Goal: Communication & Community: Participate in discussion

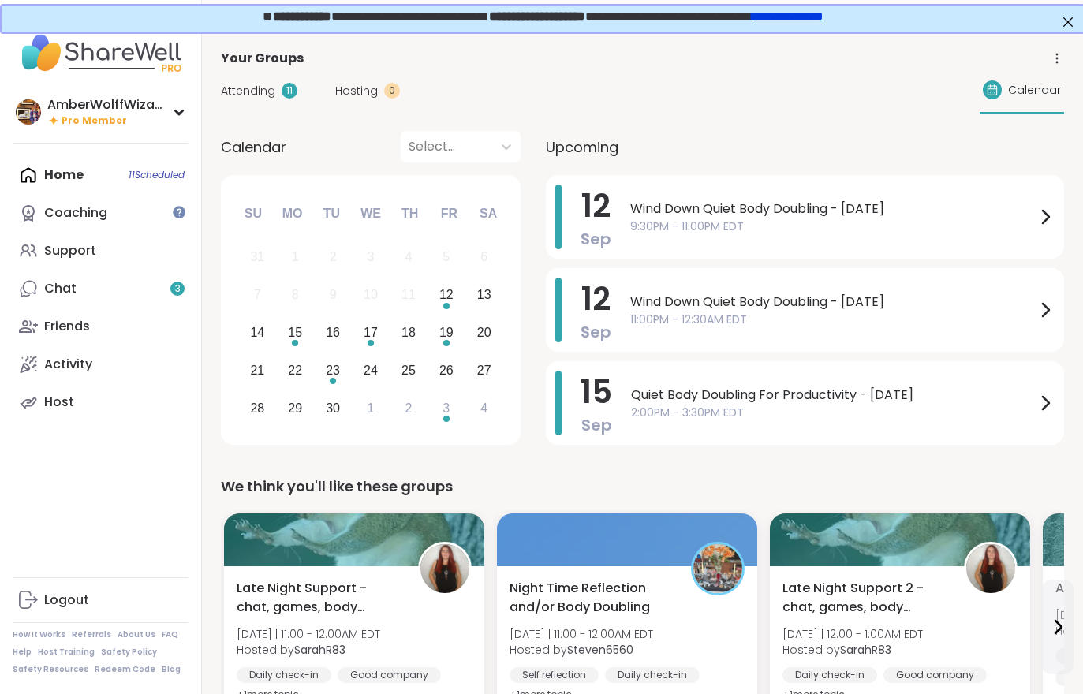
click at [88, 296] on link "Chat 3" at bounding box center [101, 289] width 176 height 38
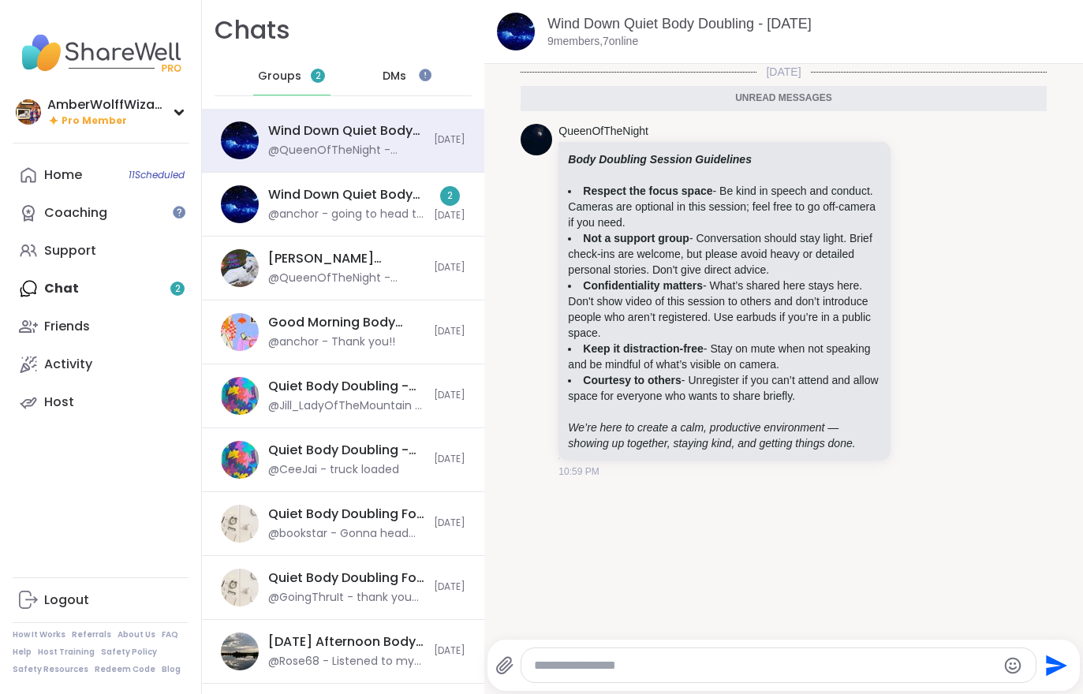
click at [379, 214] on div "@anchor - going to head to the next so i can finish my exercises and fall aslee…" at bounding box center [346, 215] width 156 height 16
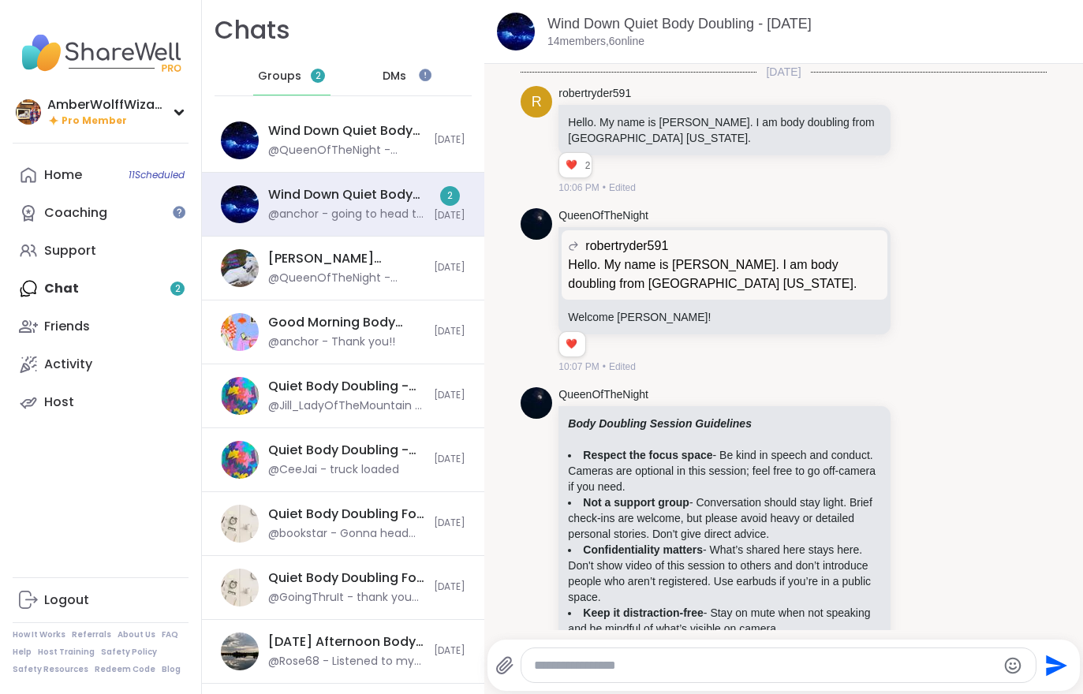
scroll to position [2814, 0]
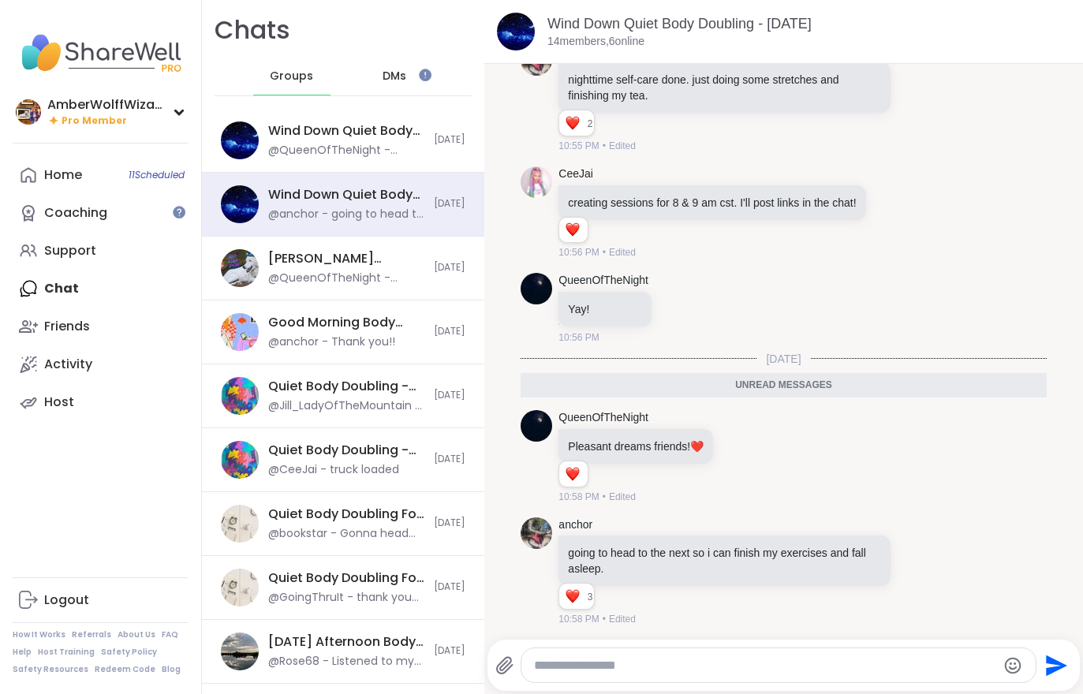
click at [401, 149] on div "@QueenOfTheNight - ***Body Doubling Session Guidelines*** - **Respect the focus…" at bounding box center [346, 151] width 156 height 16
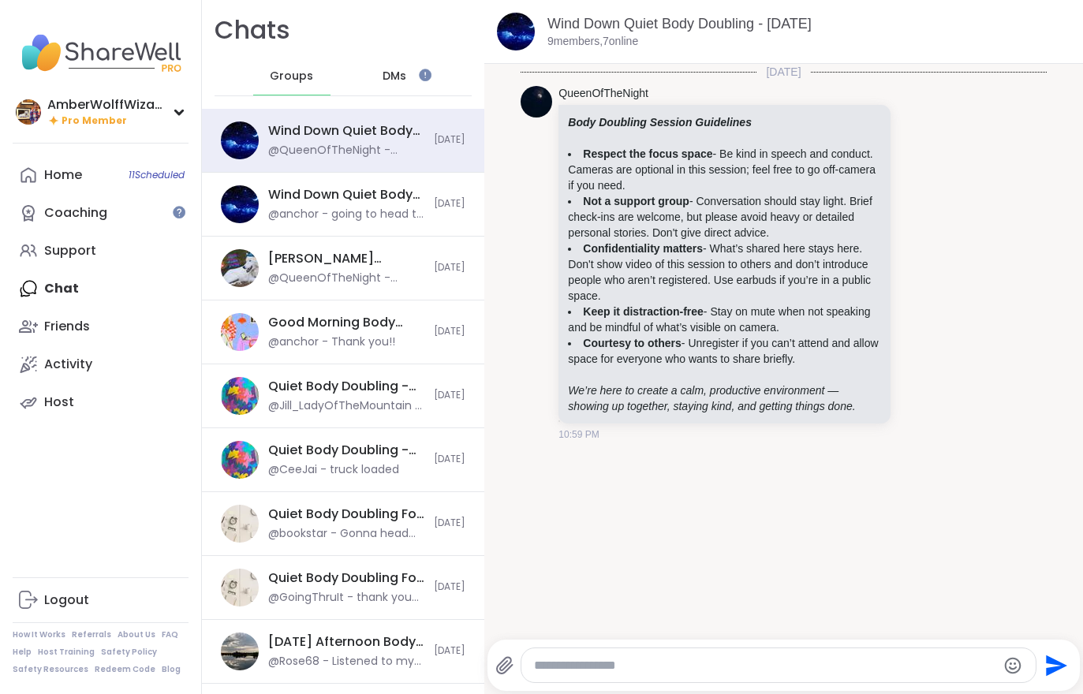
click at [58, 166] on div "Home 11 Scheduled" at bounding box center [63, 174] width 38 height 17
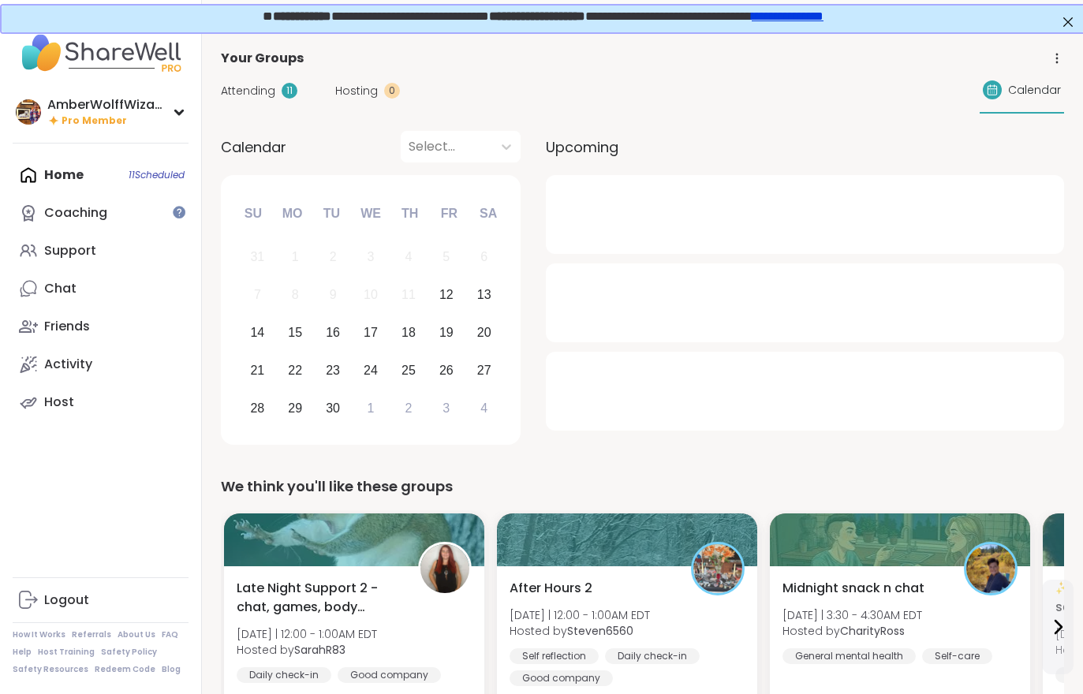
click at [282, 84] on div "Attending 11" at bounding box center [259, 91] width 76 height 17
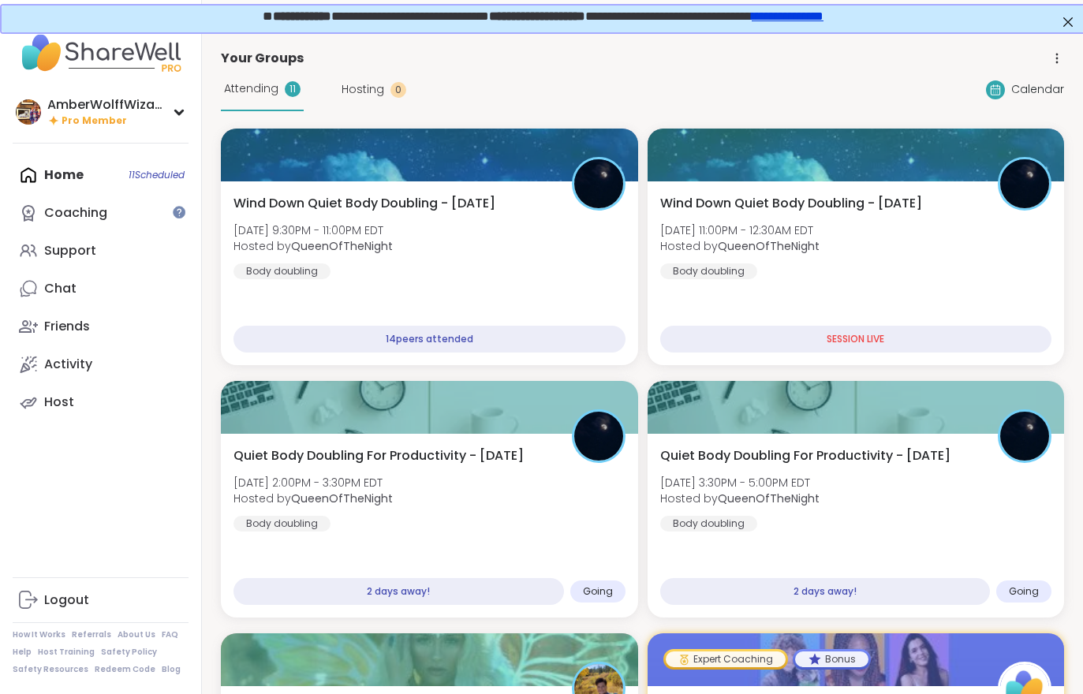
click at [954, 254] on div "Wind Down Quiet Body Doubling - [DATE] [DATE] 11:00PM - 12:30AM EDT Hosted by Q…" at bounding box center [856, 236] width 392 height 85
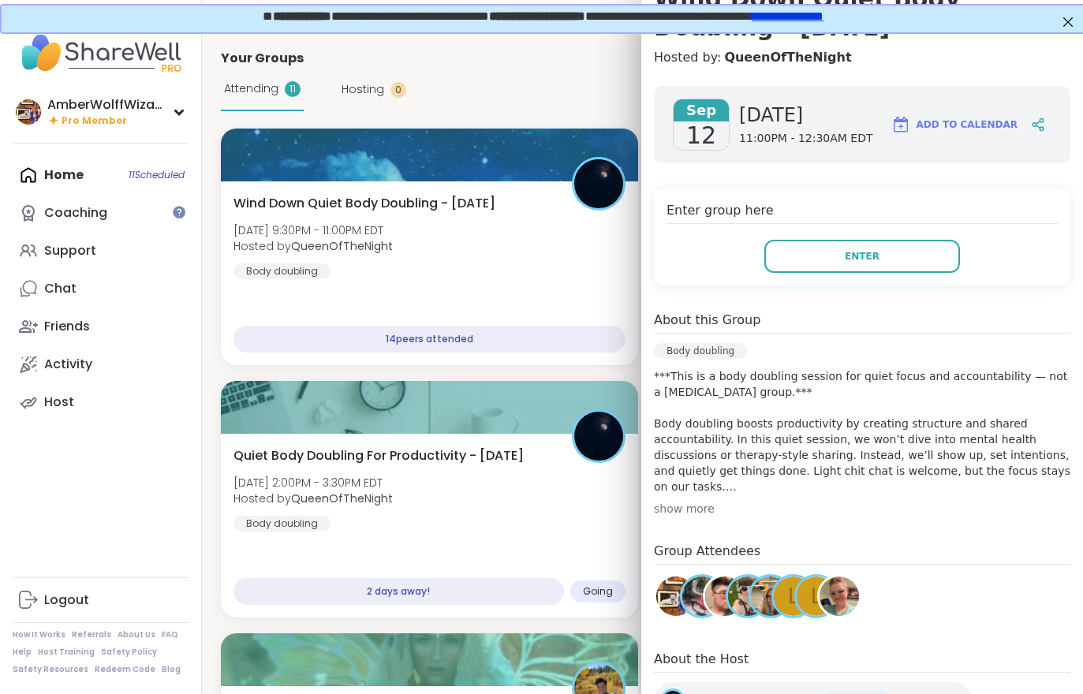
scroll to position [167, 0]
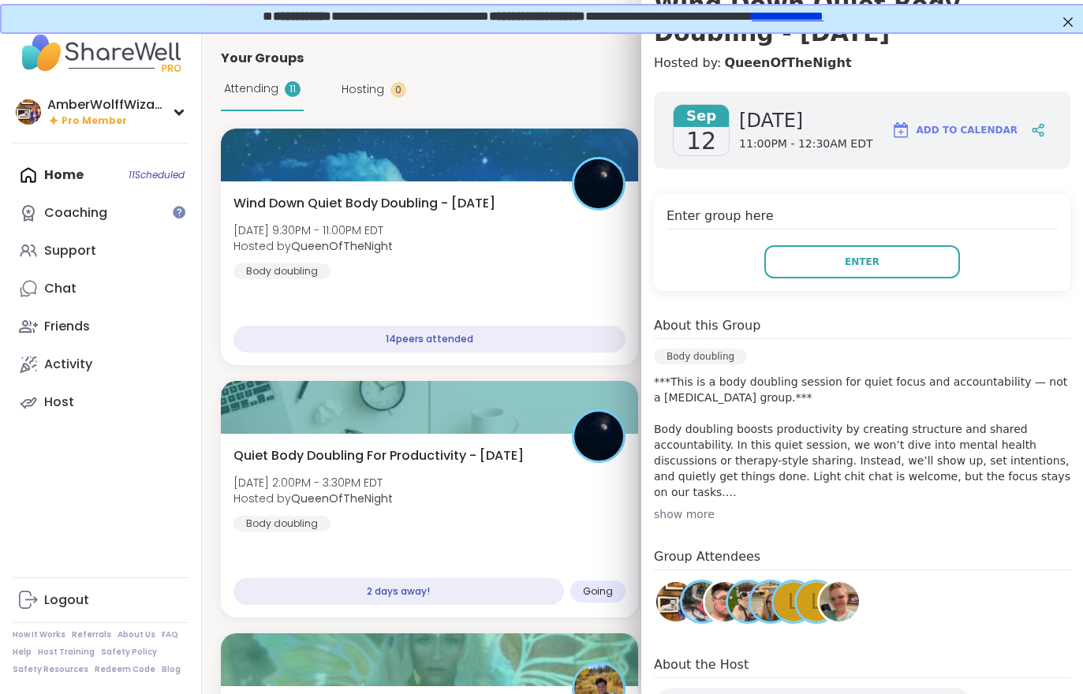
click at [885, 263] on button "Enter" at bounding box center [862, 261] width 196 height 33
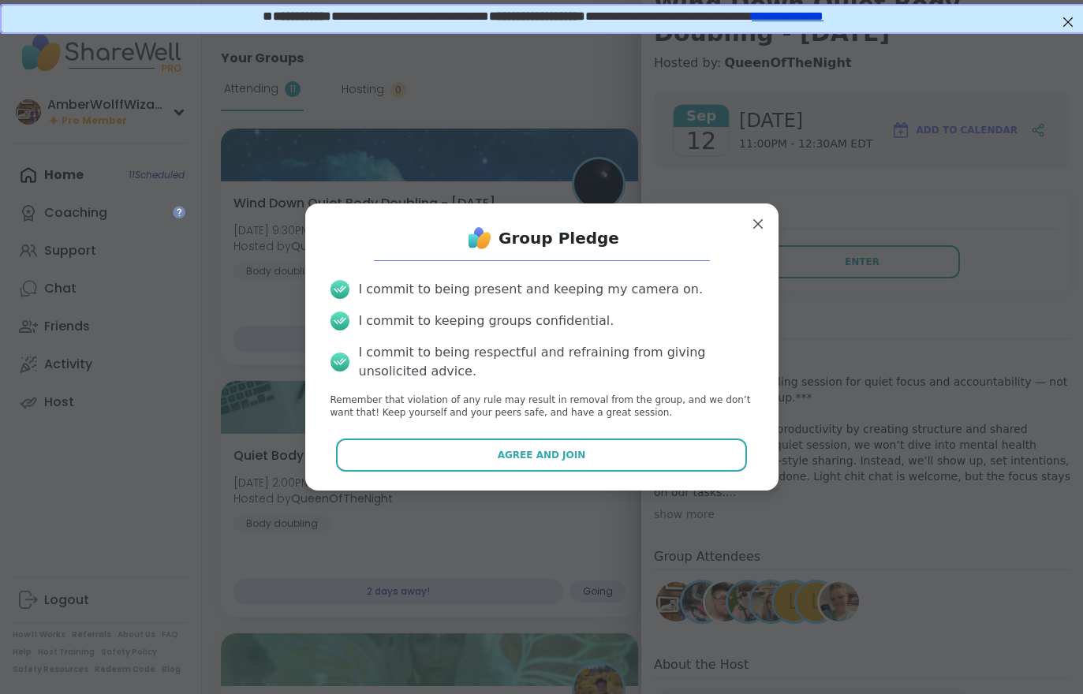
click at [637, 471] on button "Agree and Join" at bounding box center [541, 454] width 411 height 33
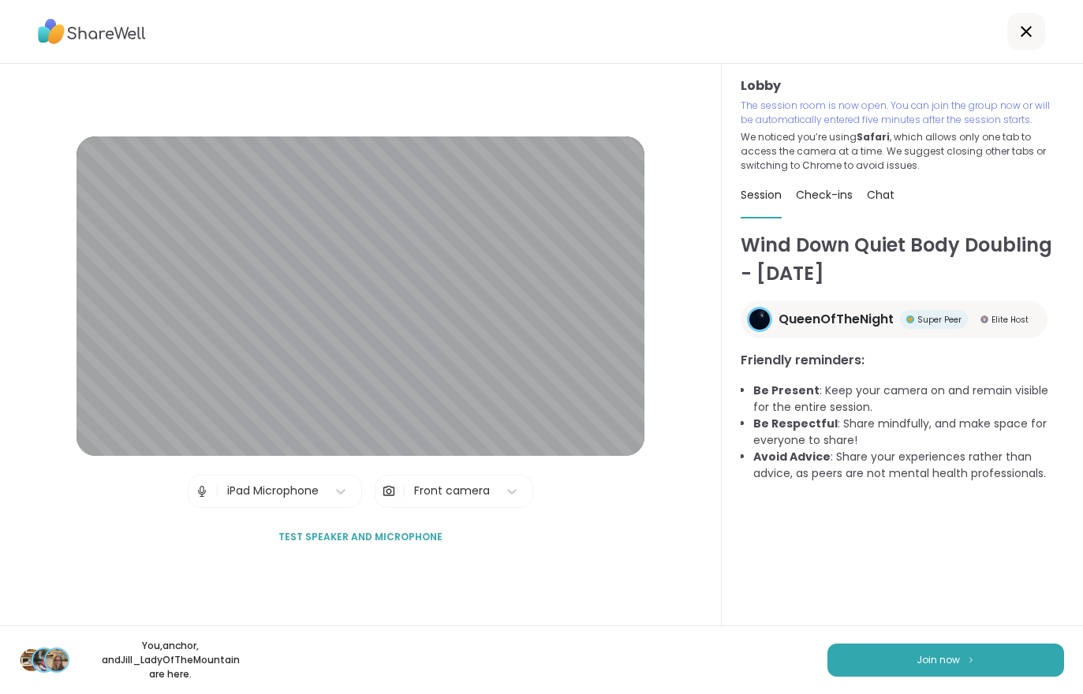
click at [955, 677] on button "Join now" at bounding box center [945, 659] width 237 height 33
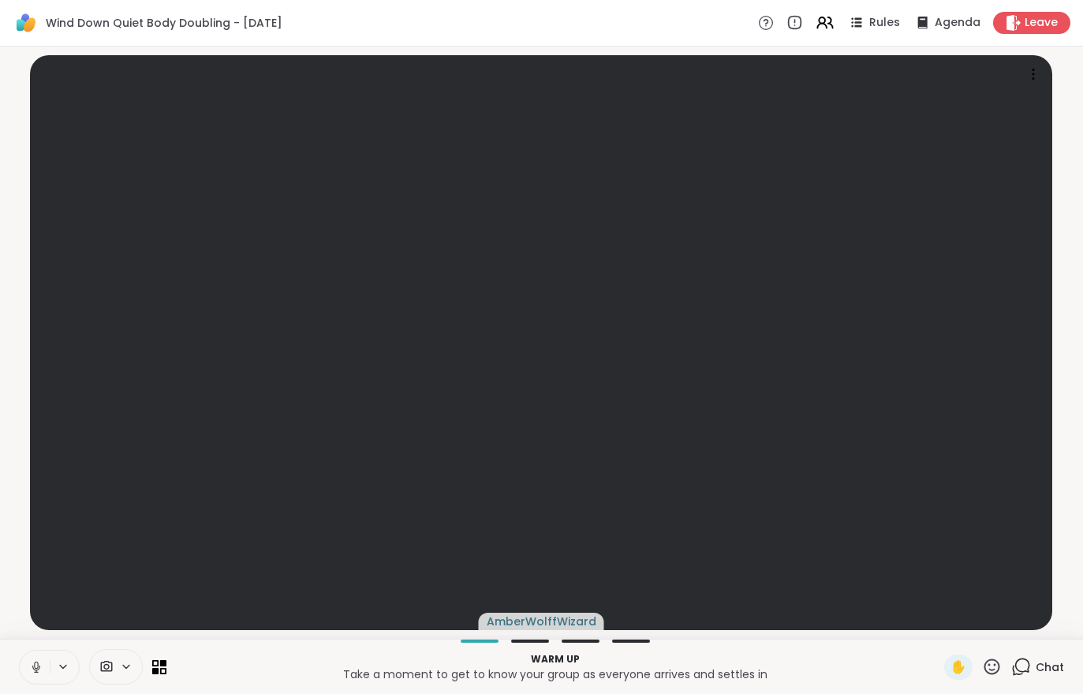
click at [34, 658] on button at bounding box center [35, 667] width 30 height 33
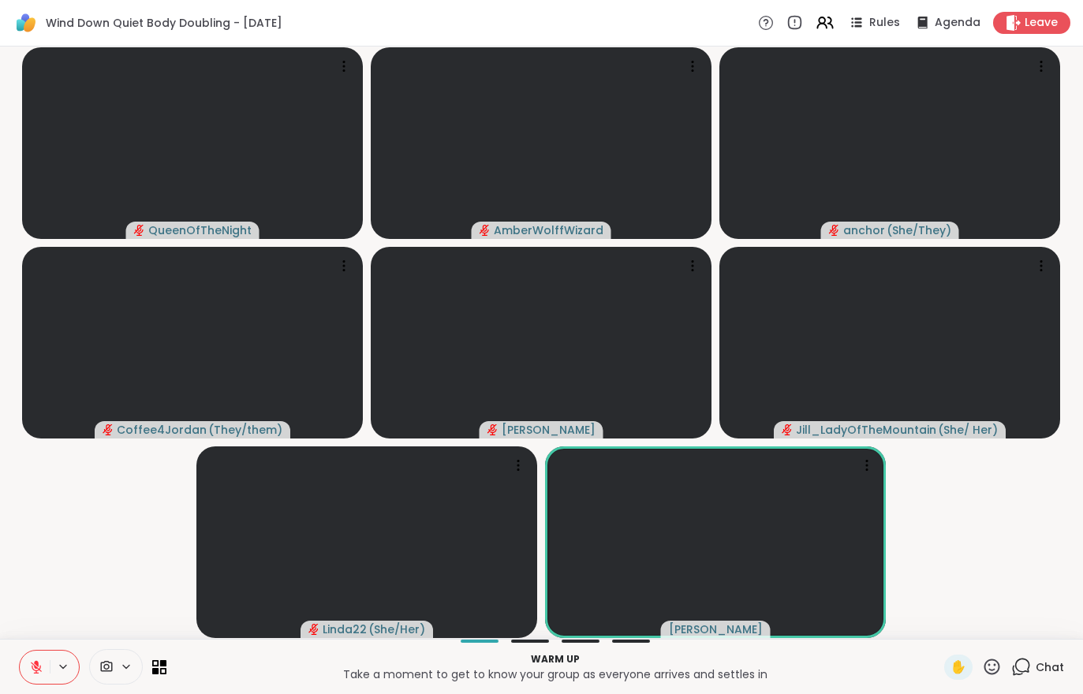
click at [22, 669] on button at bounding box center [35, 667] width 30 height 33
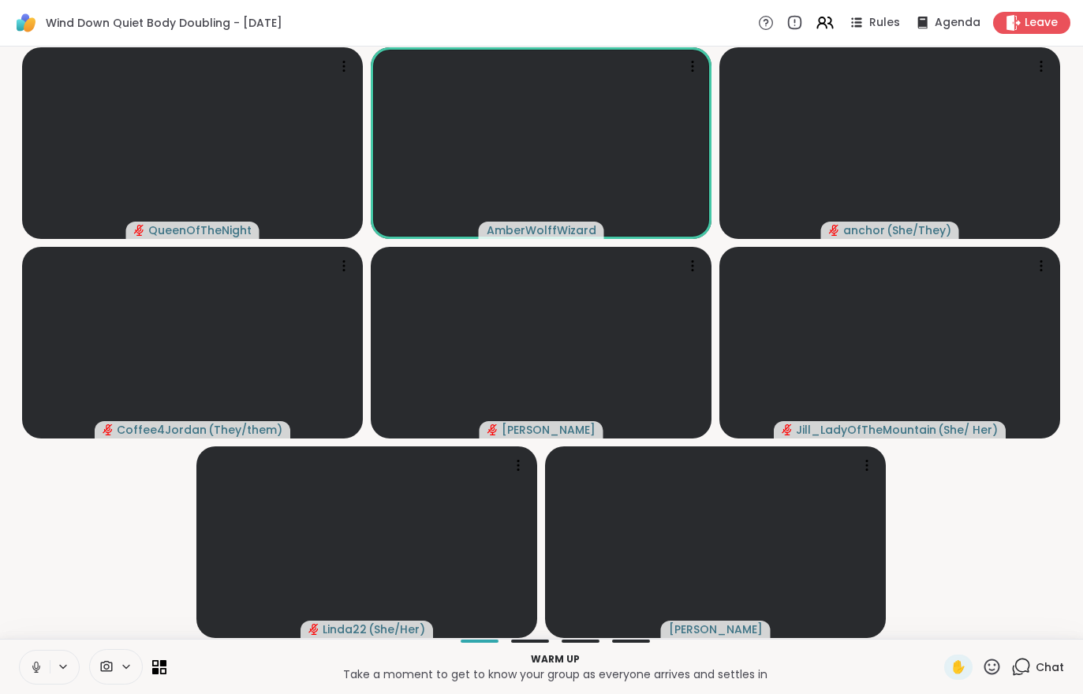
click at [48, 664] on button at bounding box center [35, 667] width 30 height 33
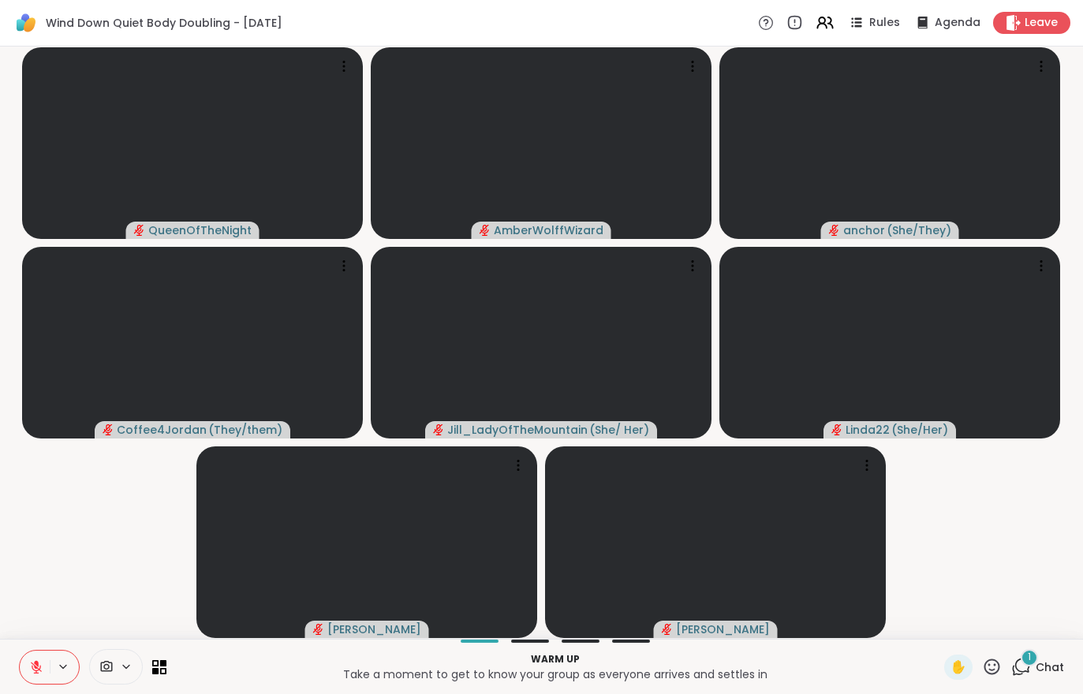
click at [1028, 679] on div "1 Chat" at bounding box center [1037, 667] width 53 height 25
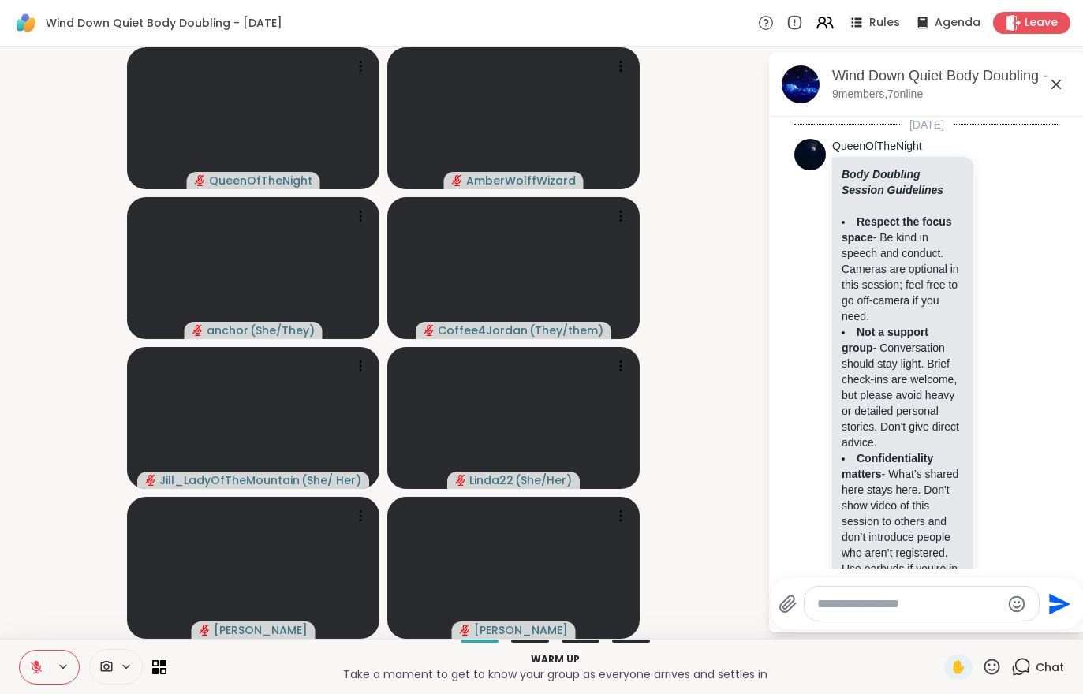
scroll to position [547, 0]
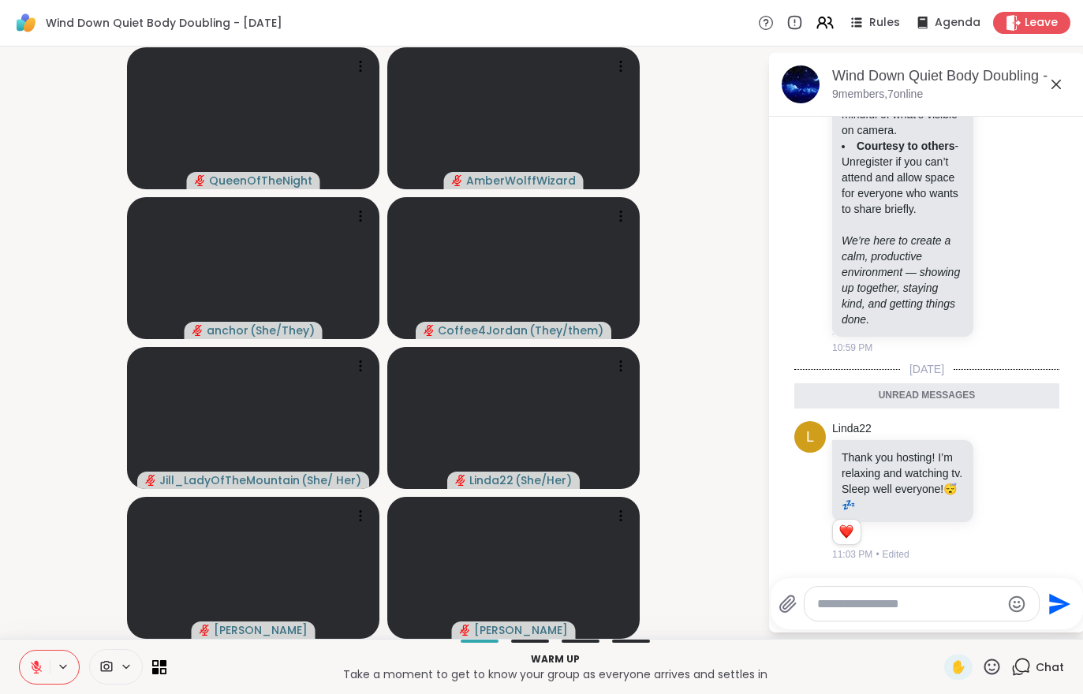
click at [1020, 678] on div "Chat" at bounding box center [1037, 667] width 53 height 25
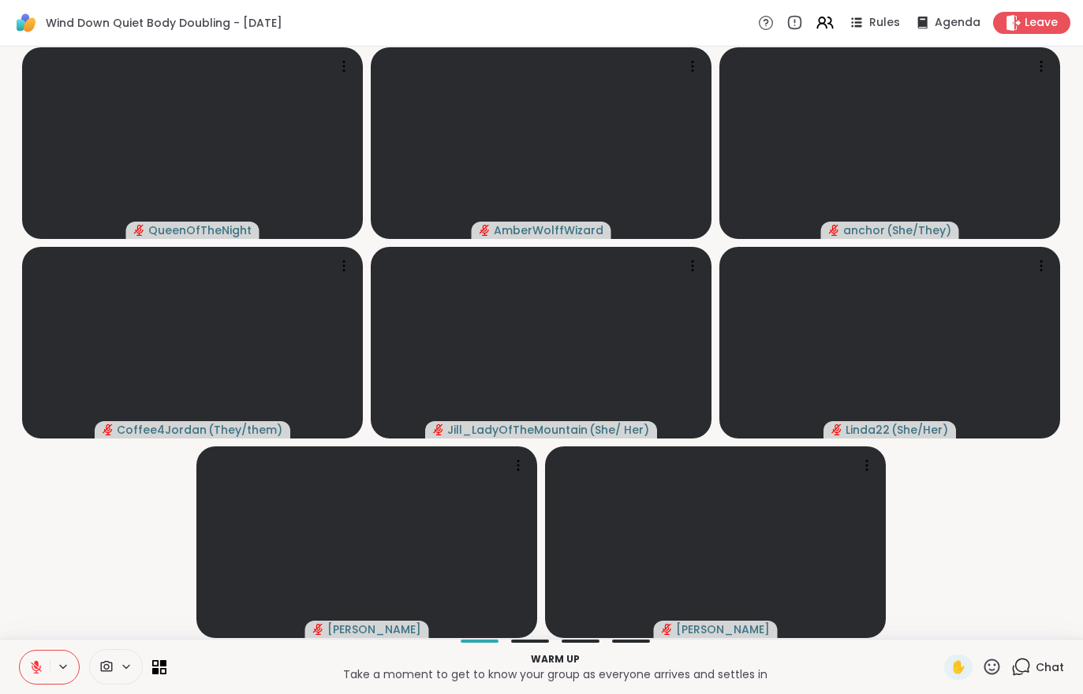
click at [1014, 679] on div "Chat" at bounding box center [1037, 667] width 53 height 25
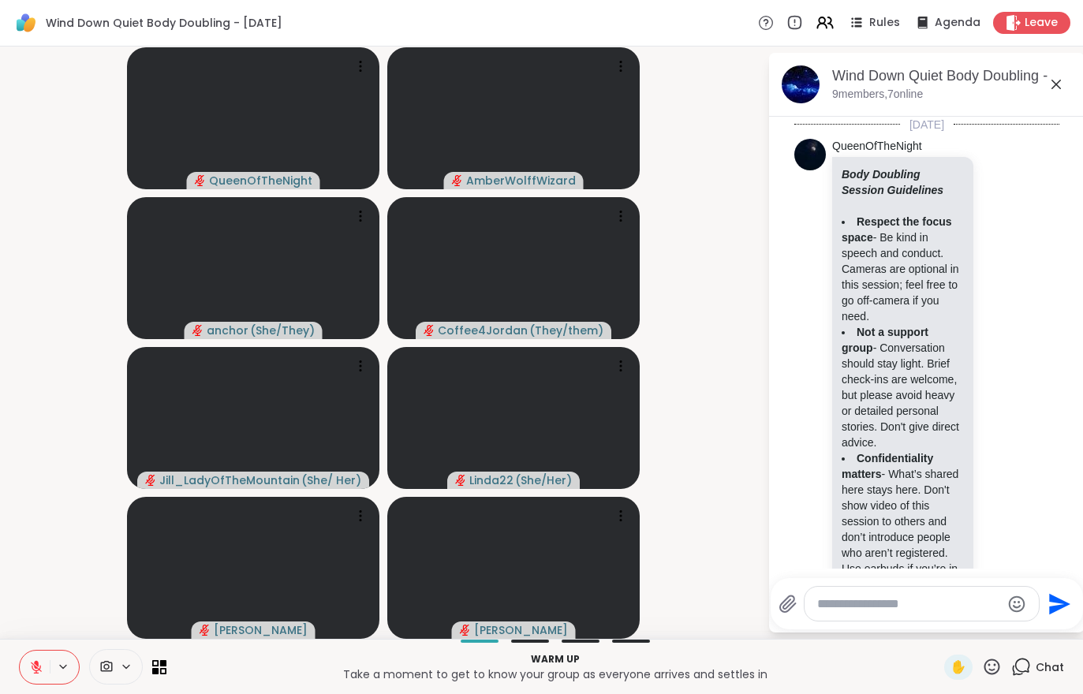
scroll to position [494, 0]
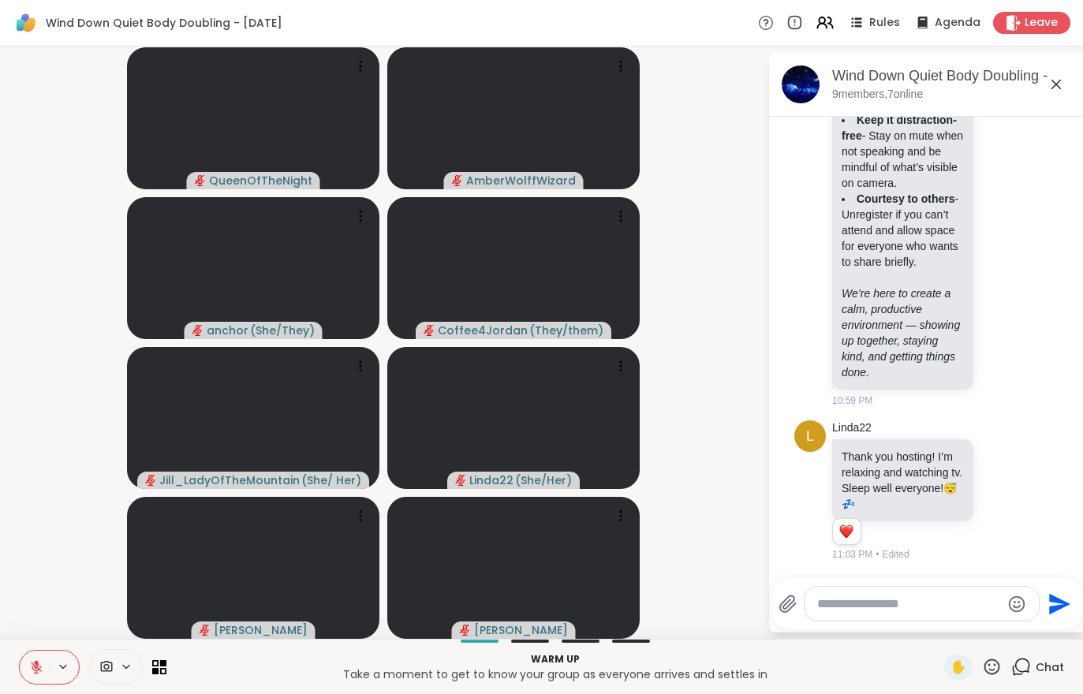
click at [1031, 660] on icon at bounding box center [1021, 667] width 20 height 20
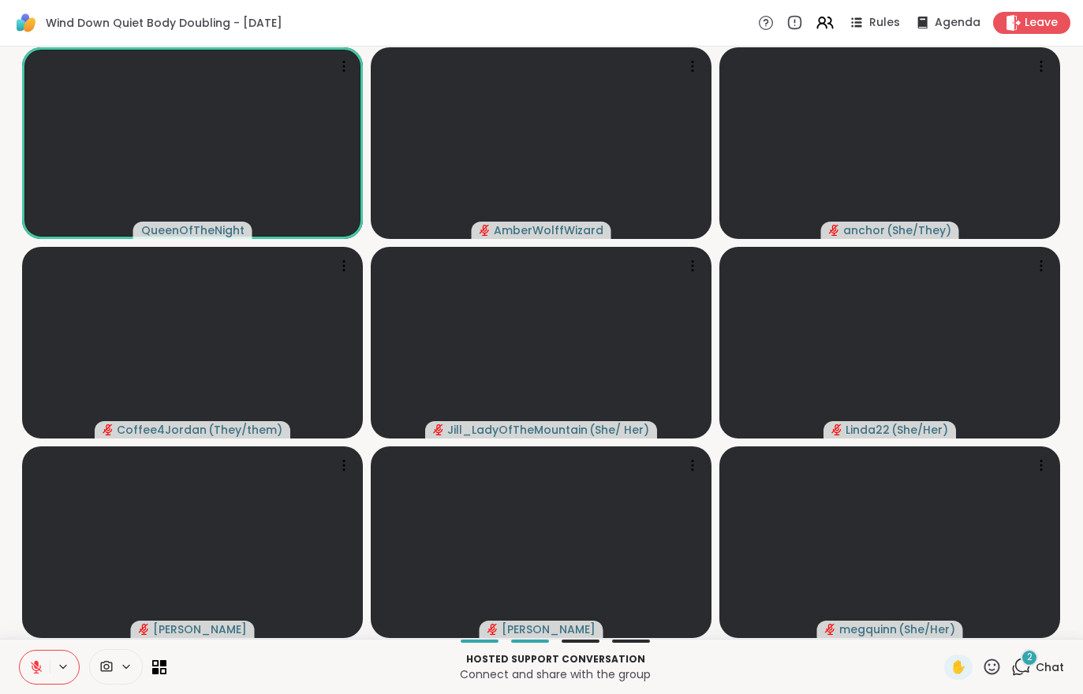
click at [1026, 679] on div "2 Chat" at bounding box center [1037, 667] width 53 height 25
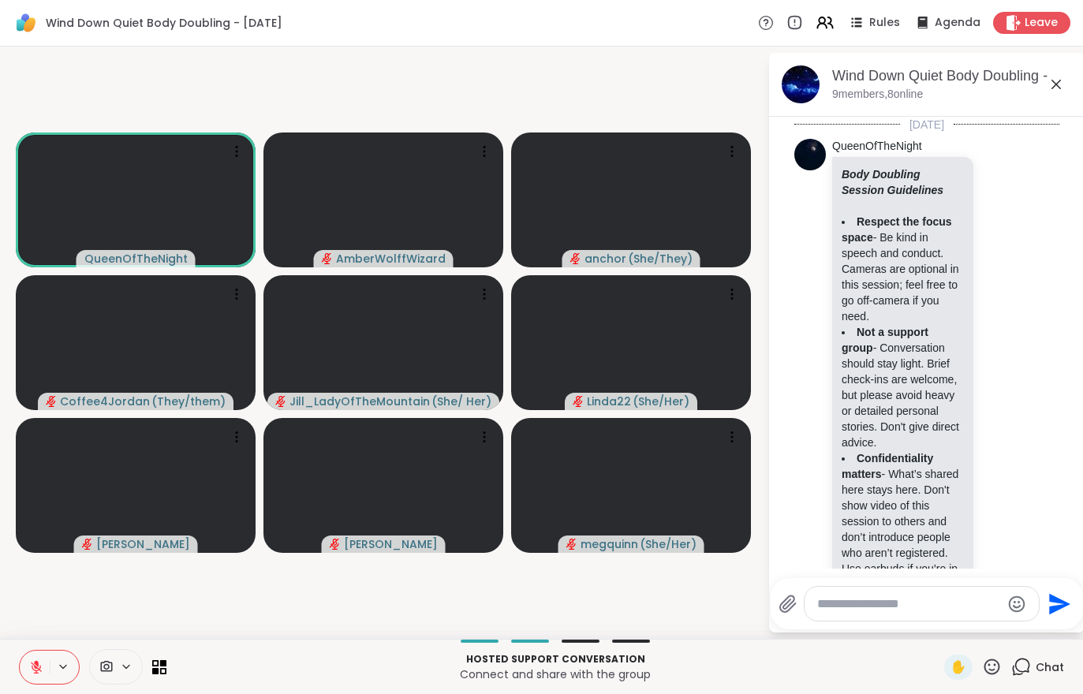
scroll to position [746, 0]
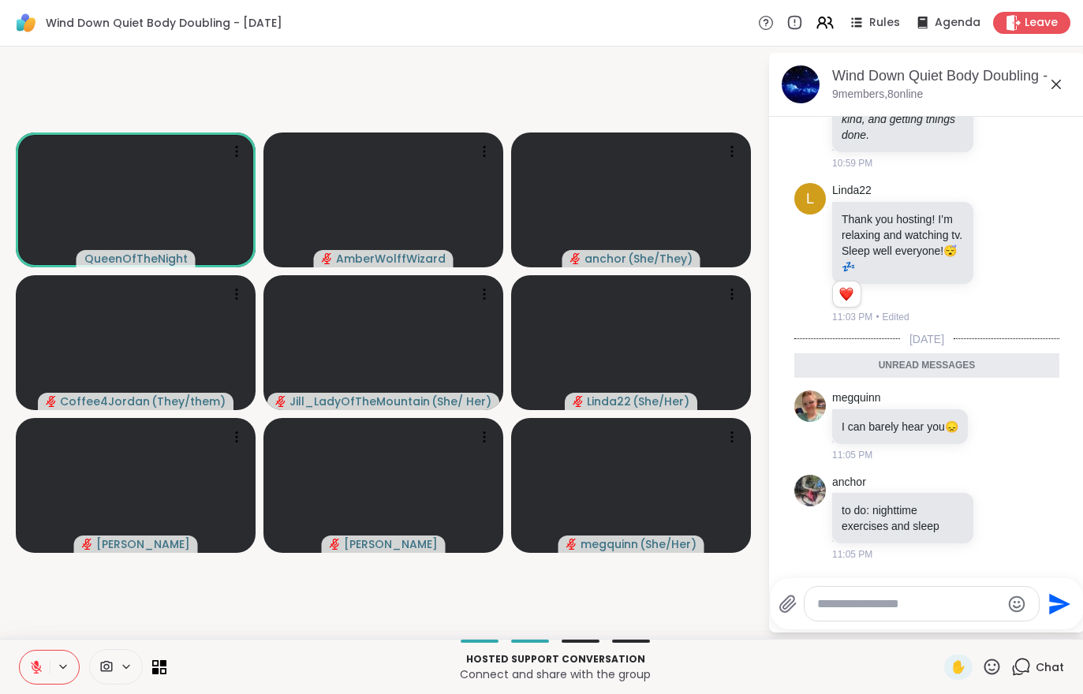
click at [1039, 679] on div "Chat" at bounding box center [1037, 667] width 53 height 25
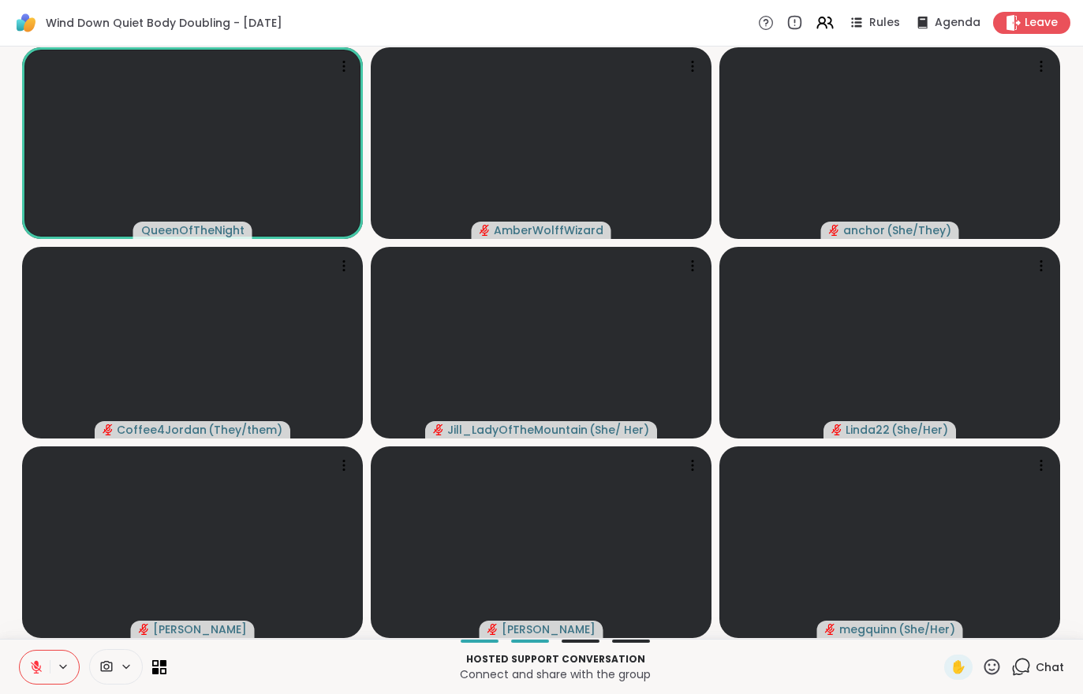
click at [35, 662] on icon at bounding box center [36, 663] width 5 height 6
click at [36, 662] on icon at bounding box center [36, 667] width 14 height 14
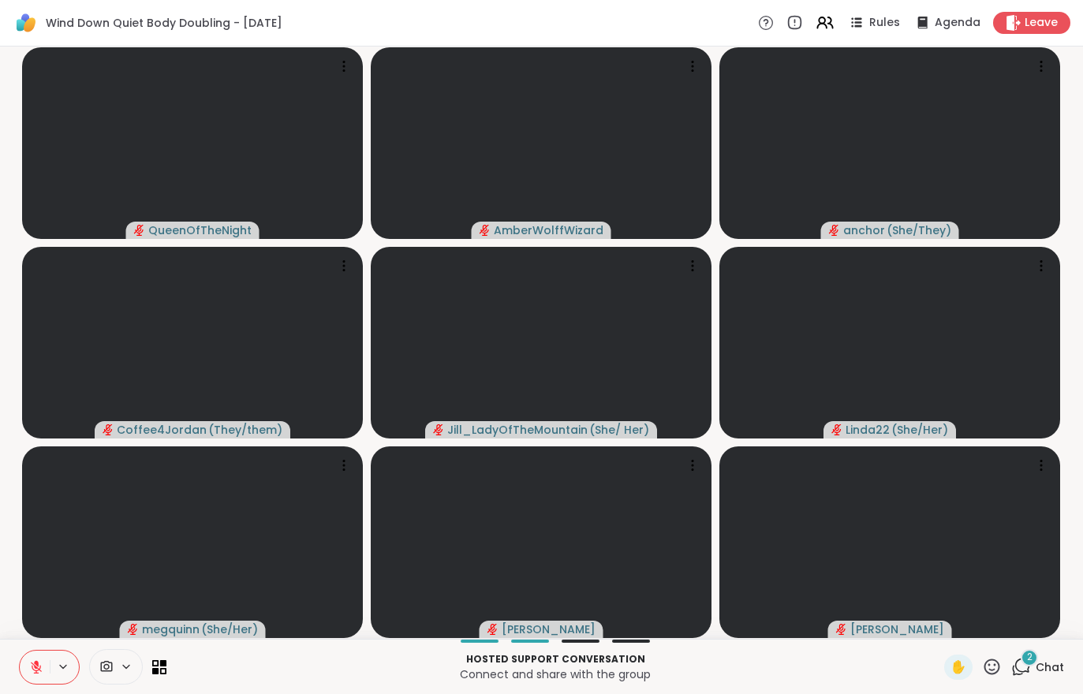
click at [1052, 668] on span "Chat" at bounding box center [1049, 667] width 28 height 16
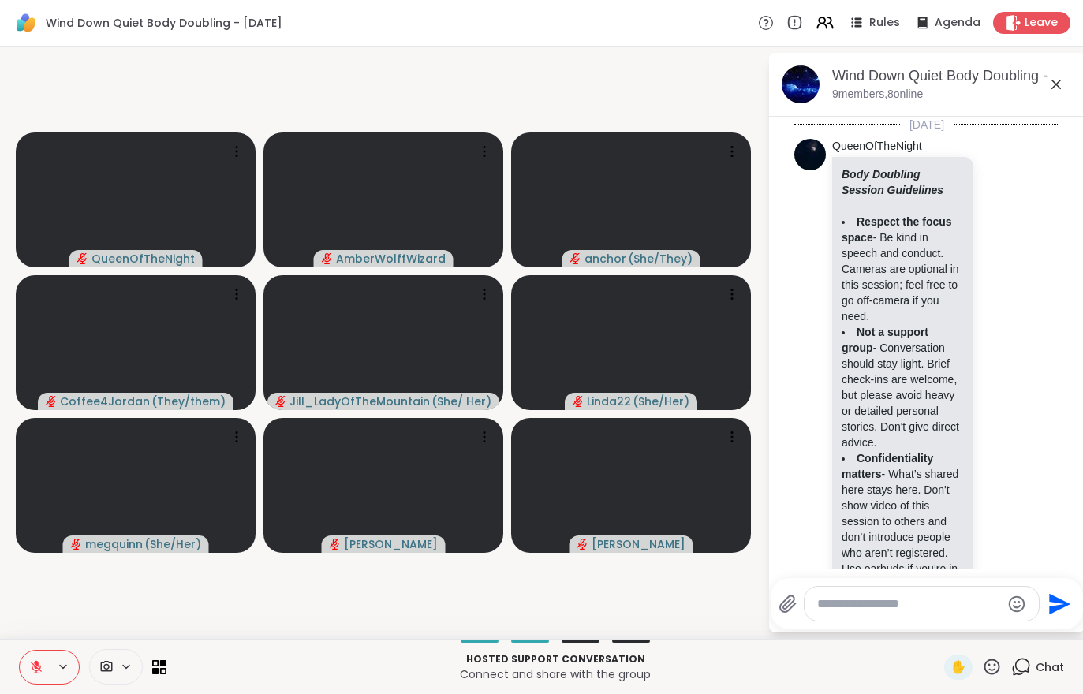
scroll to position [1005, 0]
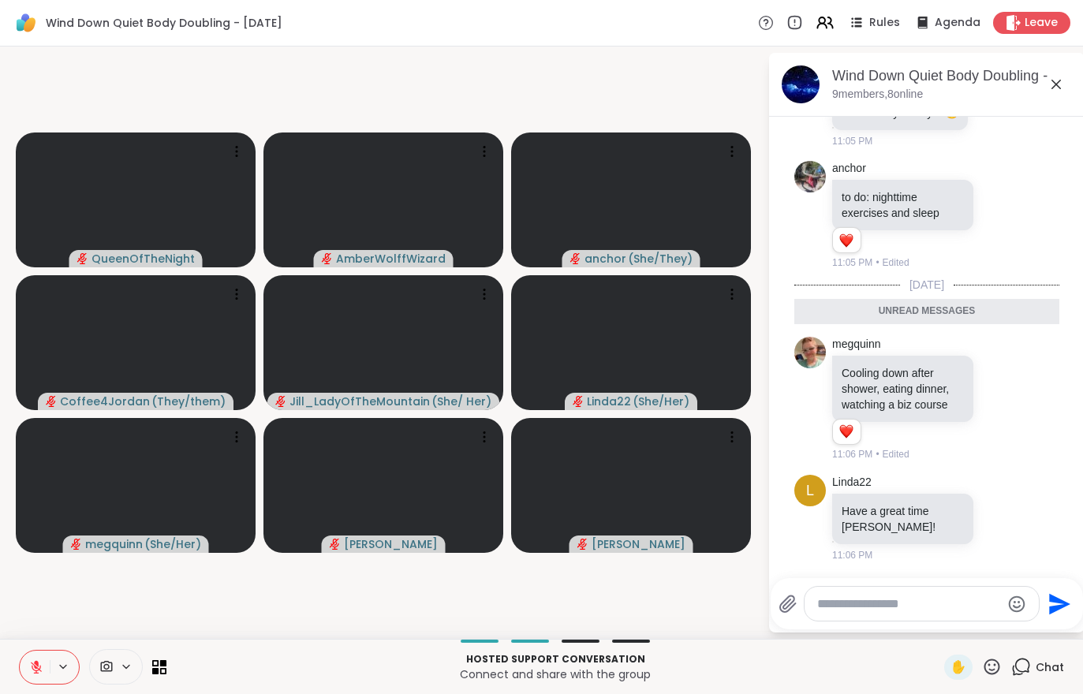
click at [33, 662] on icon at bounding box center [36, 667] width 14 height 14
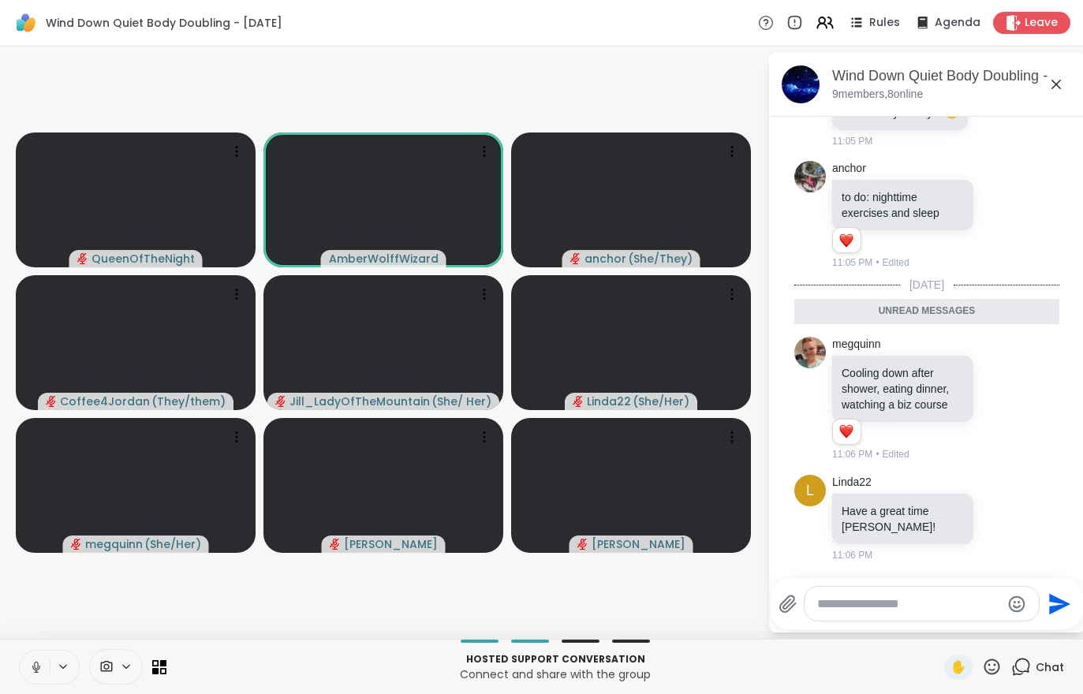
click at [1038, 23] on span "Leave" at bounding box center [1040, 23] width 33 height 16
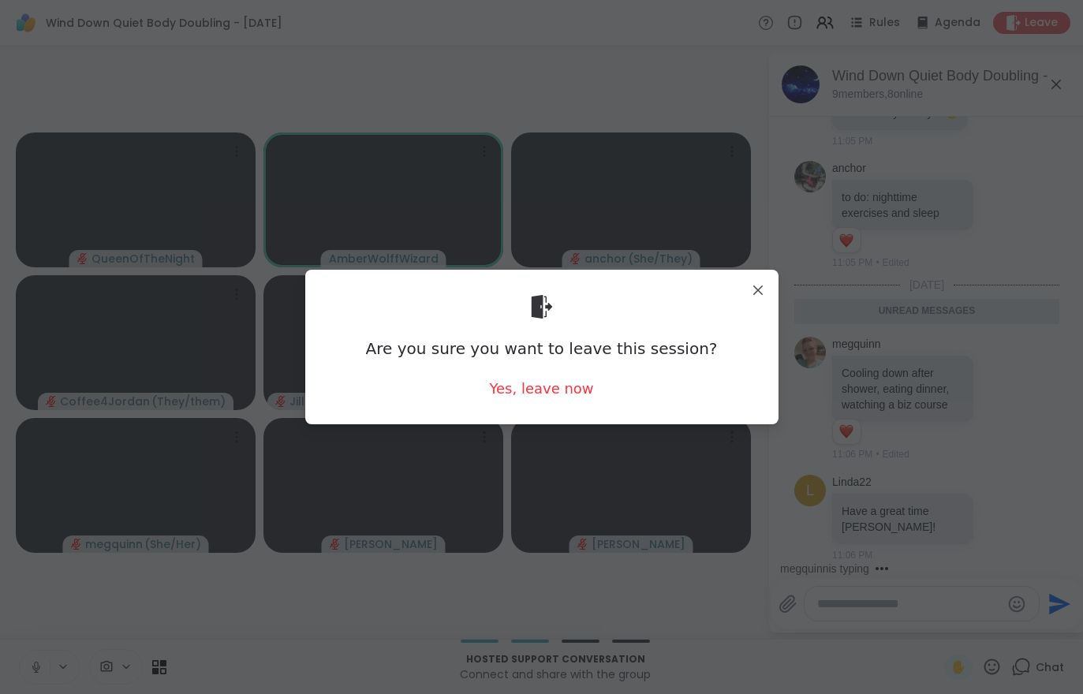
click at [545, 396] on div "Yes, leave now" at bounding box center [541, 389] width 104 height 20
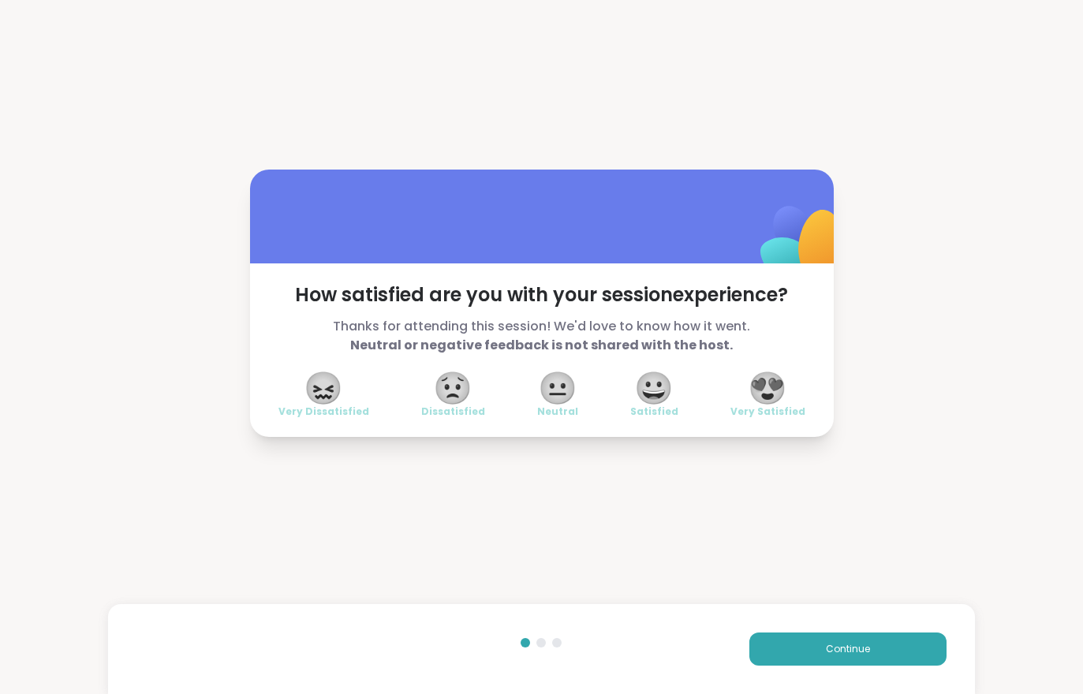
click at [886, 645] on button "Continue" at bounding box center [847, 648] width 197 height 33
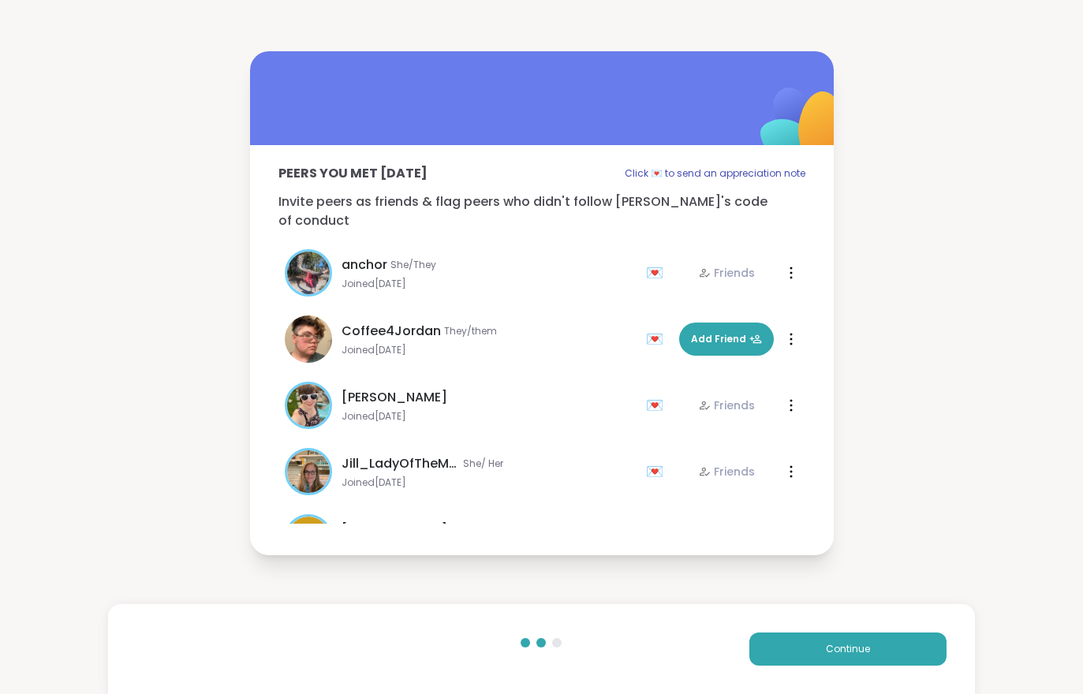
click at [886, 645] on button "Continue" at bounding box center [847, 648] width 197 height 33
click at [875, 653] on button "Continue" at bounding box center [847, 648] width 197 height 33
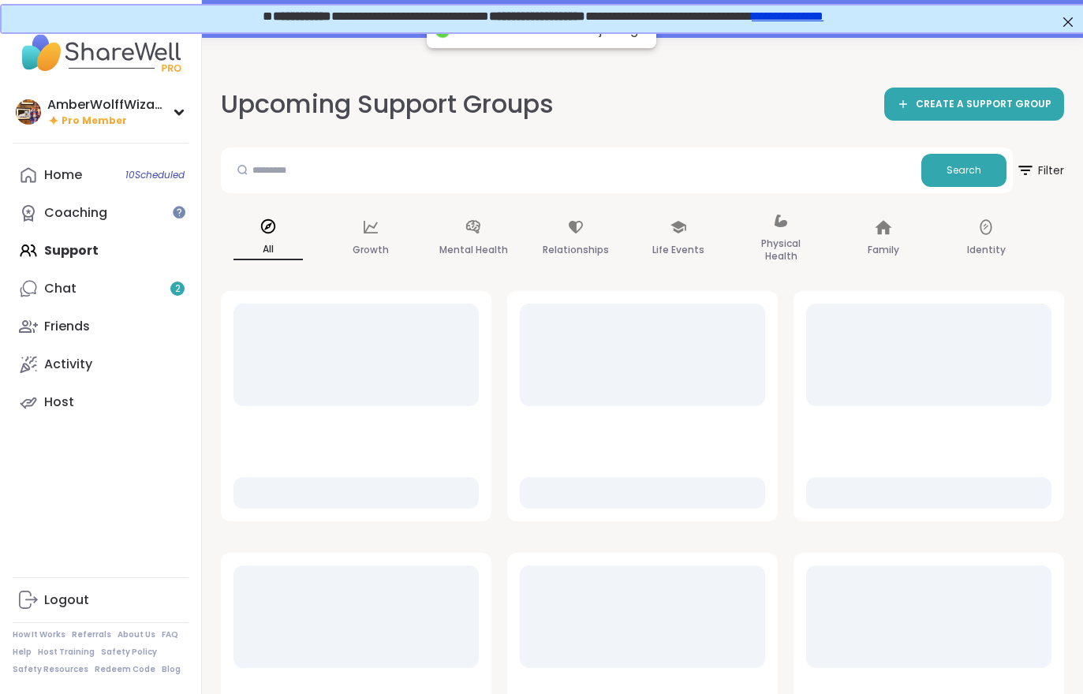
click at [88, 290] on link "Chat 2" at bounding box center [101, 289] width 176 height 38
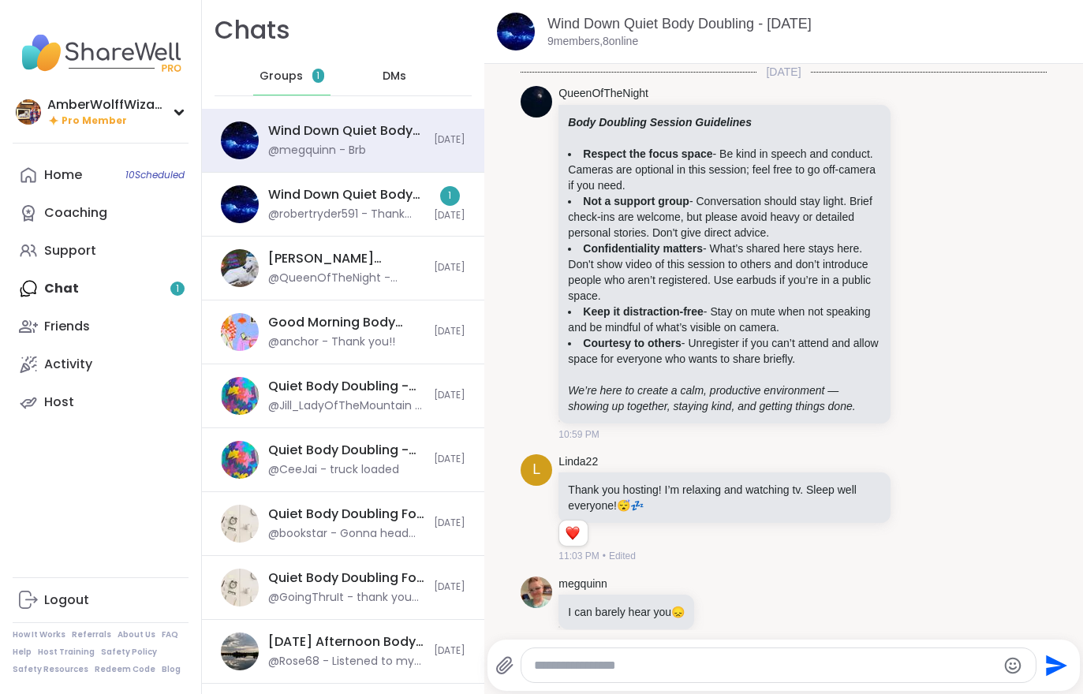
scroll to position [469, 0]
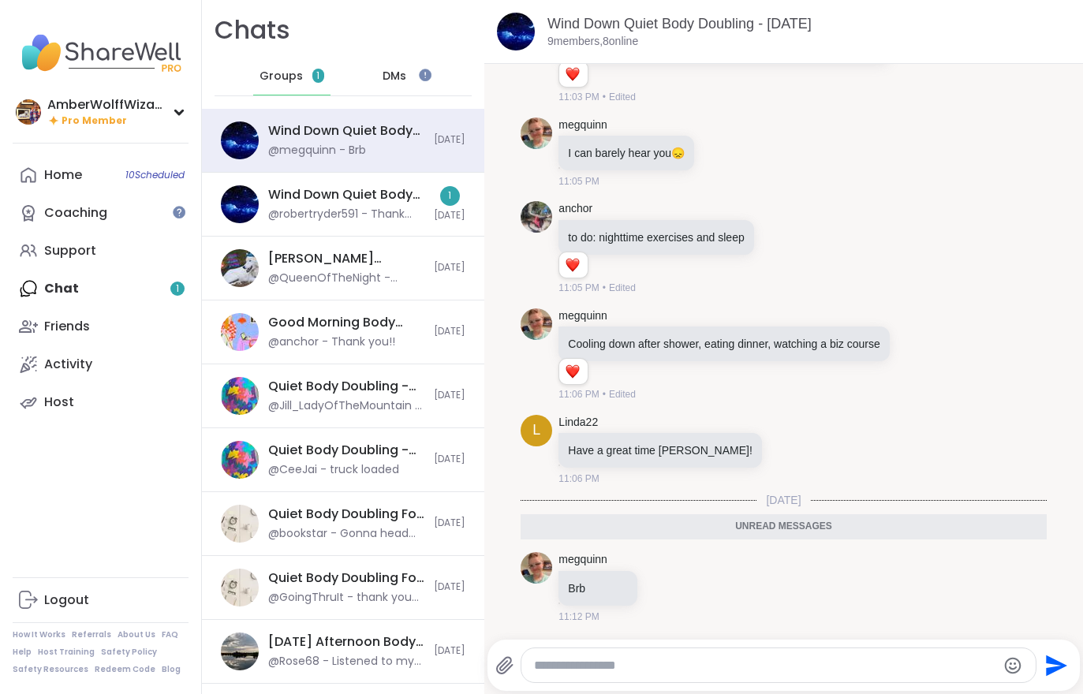
click at [314, 207] on div "@robertryder591 - Thank you. I am dealing with all kinds of technical glitches …" at bounding box center [346, 215] width 156 height 16
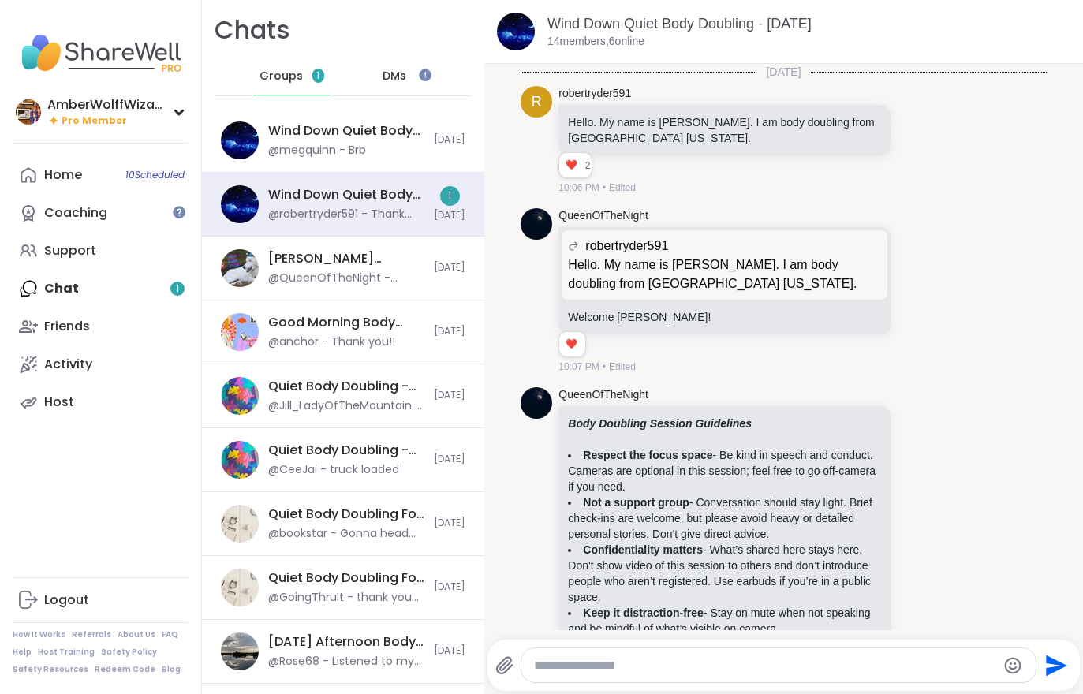
scroll to position [2930, 0]
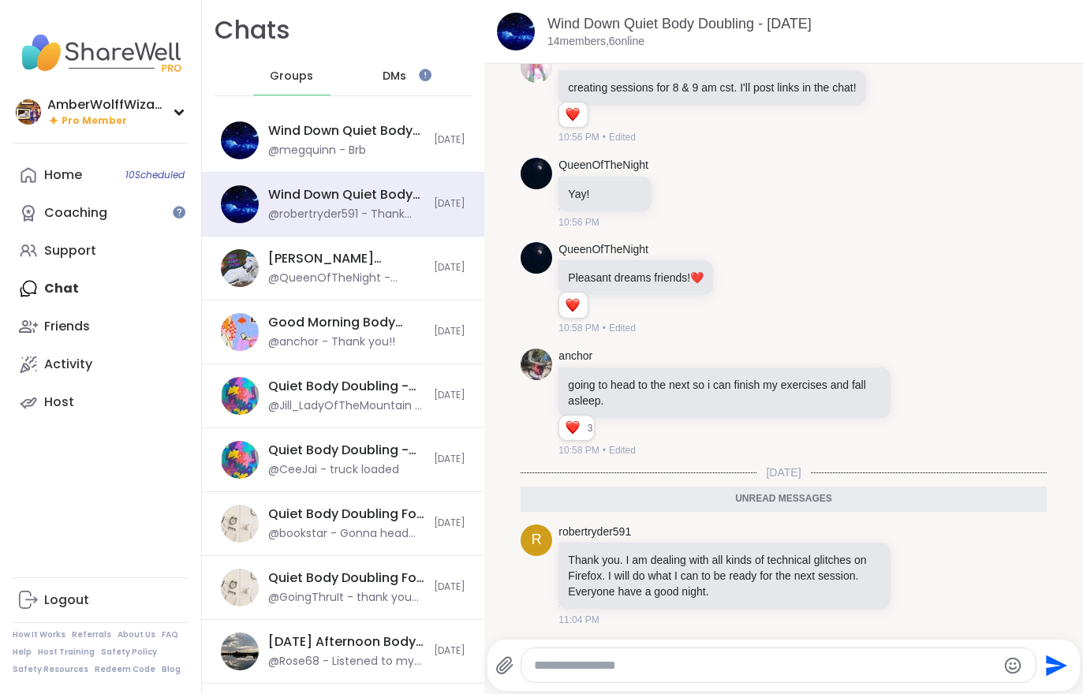
click at [299, 151] on div "@megquinn - Brb" at bounding box center [317, 151] width 98 height 16
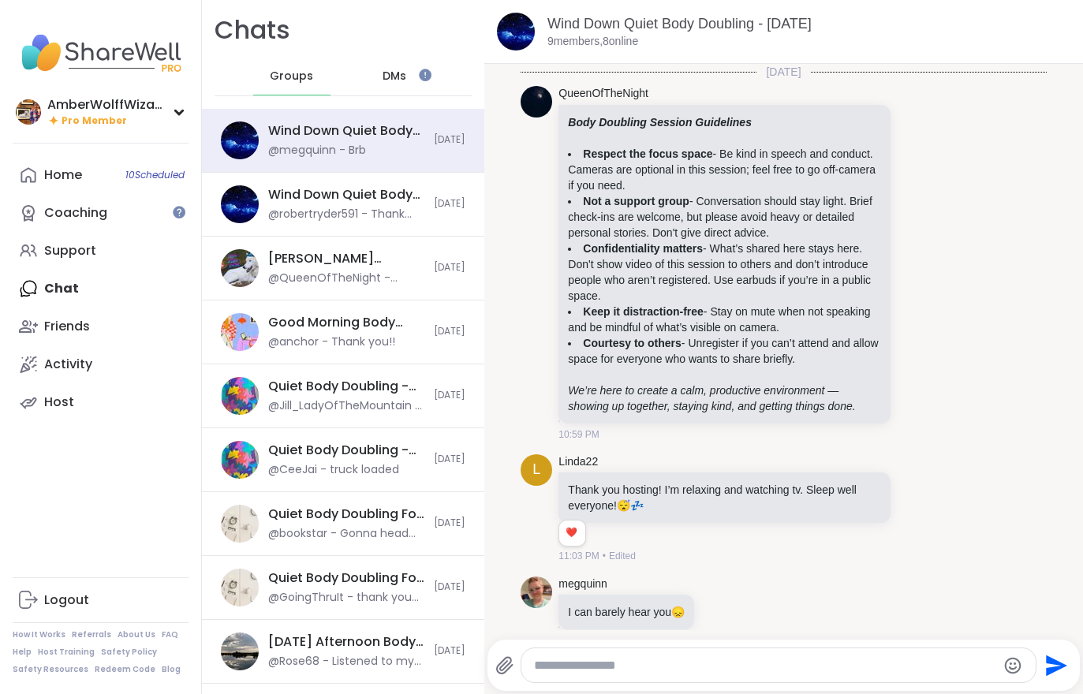
scroll to position [416, 0]
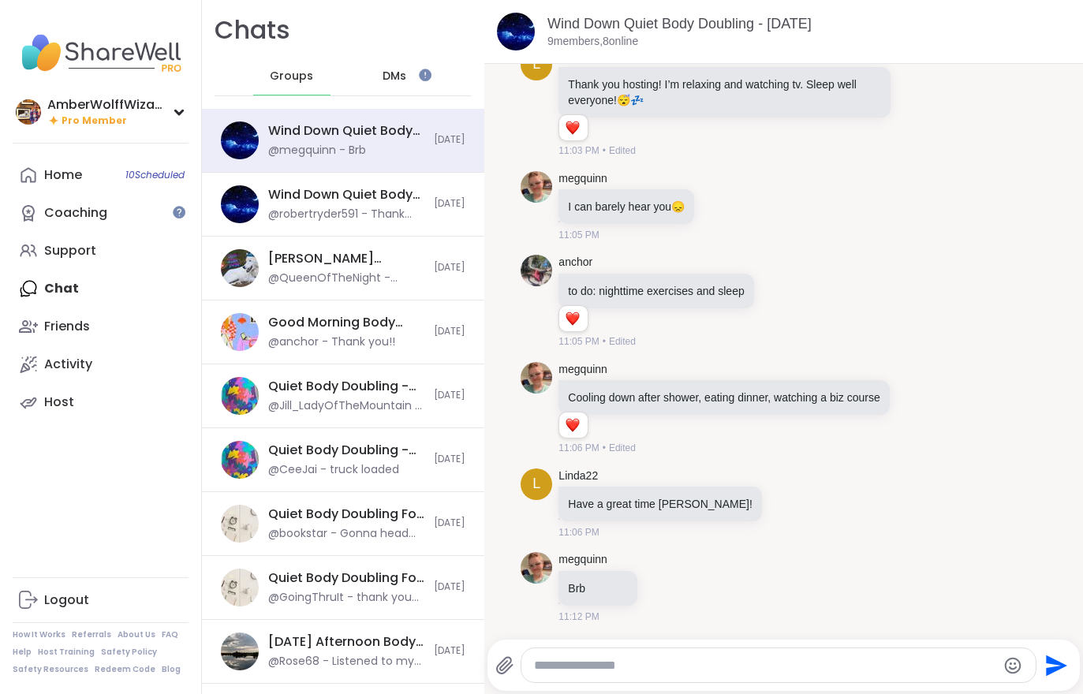
click at [783, 501] on icon at bounding box center [789, 504] width 12 height 12
click at [657, 482] on div "Select Reaction: Heart" at bounding box center [664, 478] width 14 height 14
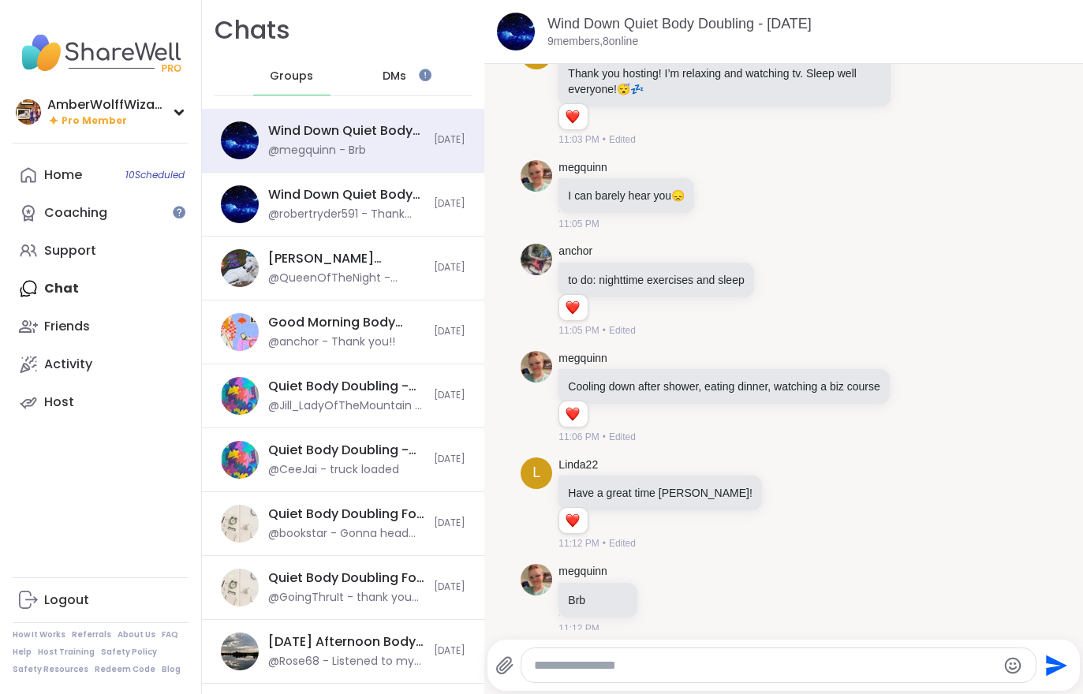
scroll to position [0, 0]
